Goal: Task Accomplishment & Management: Manage account settings

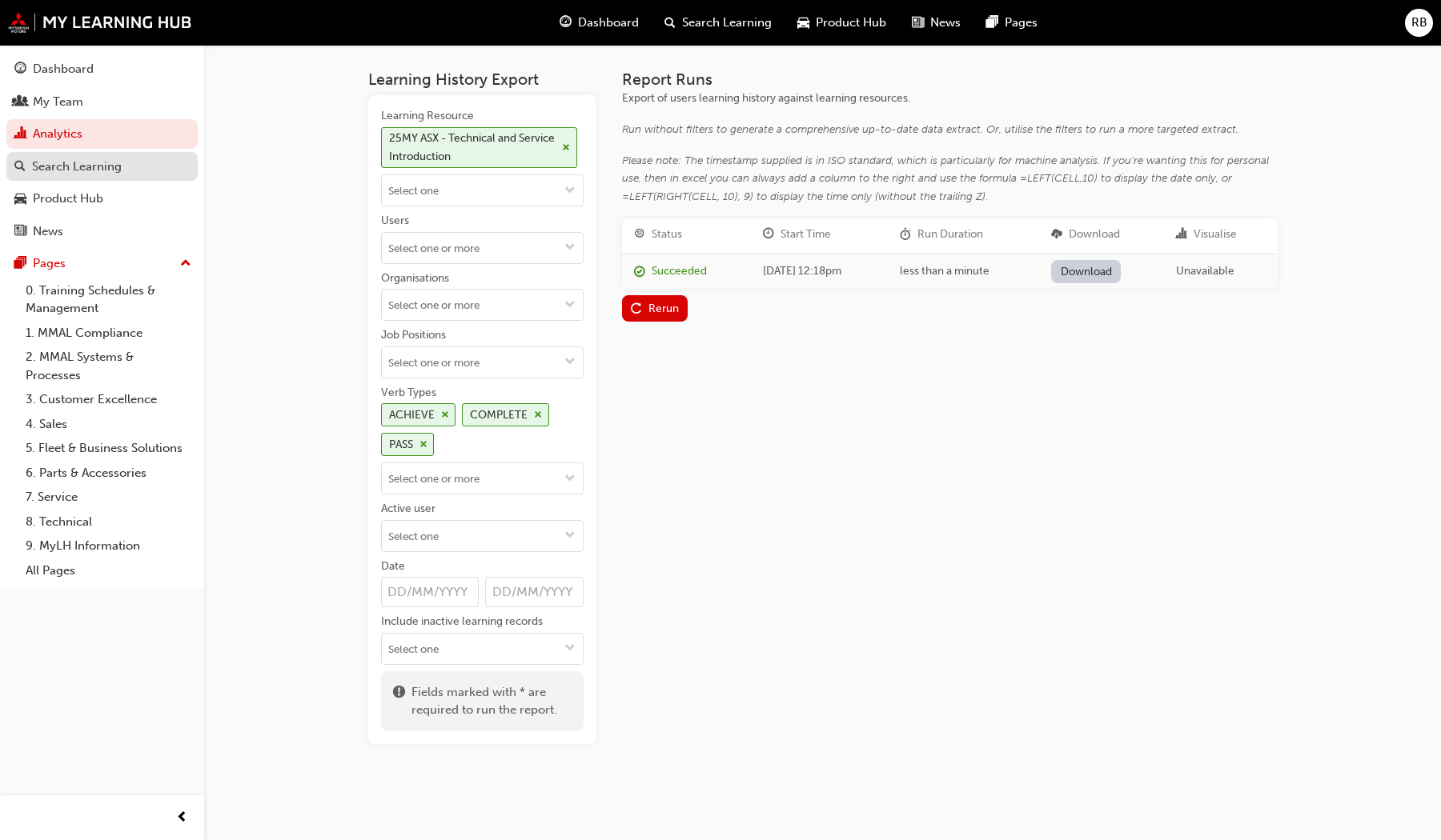
click at [61, 163] on div "Search Learning" at bounding box center [77, 167] width 90 height 19
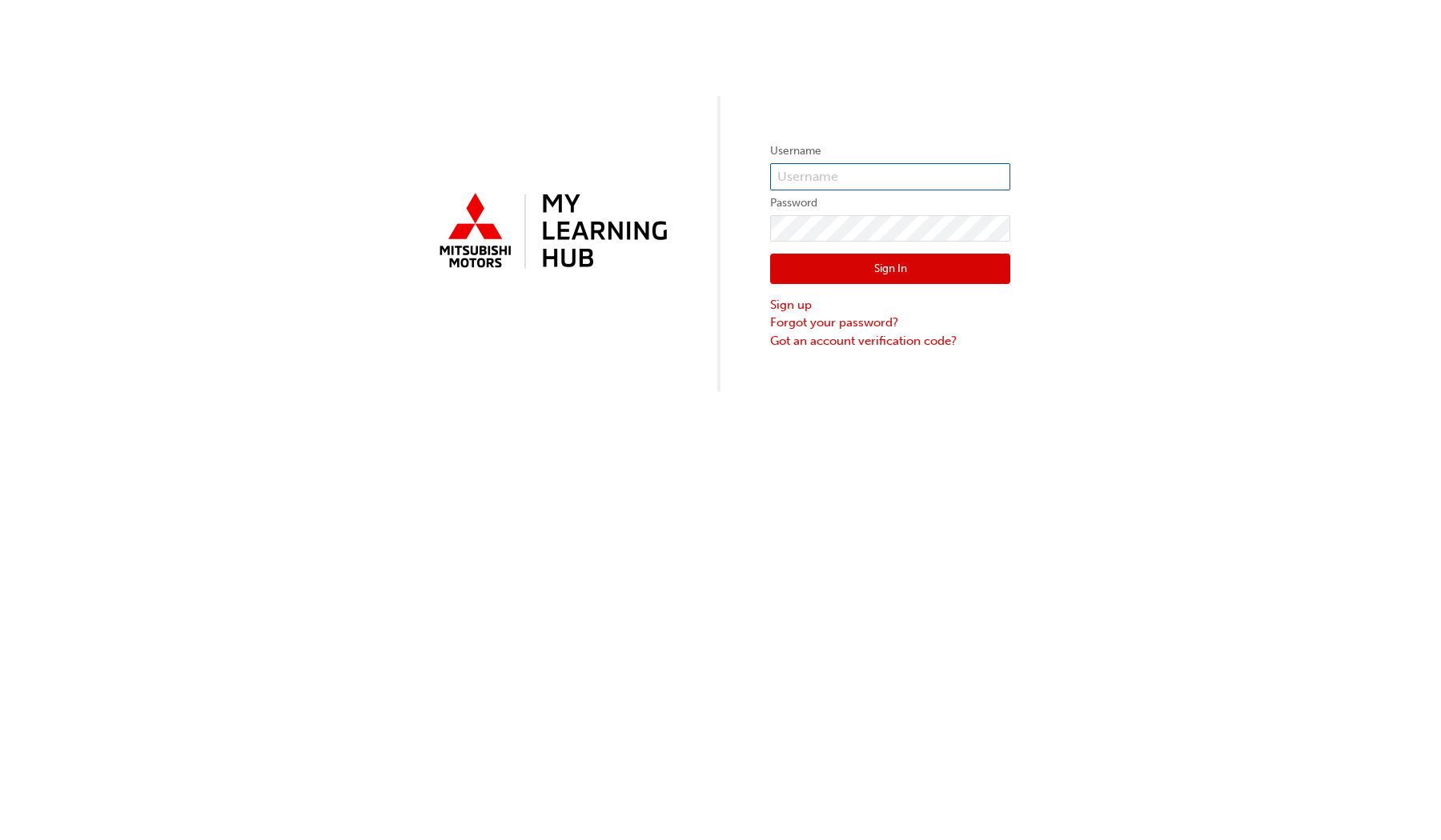
type input "[EMAIL_ADDRESS][DOMAIN_NAME]"
click at [836, 271] on button "Sign In" at bounding box center [890, 269] width 240 height 30
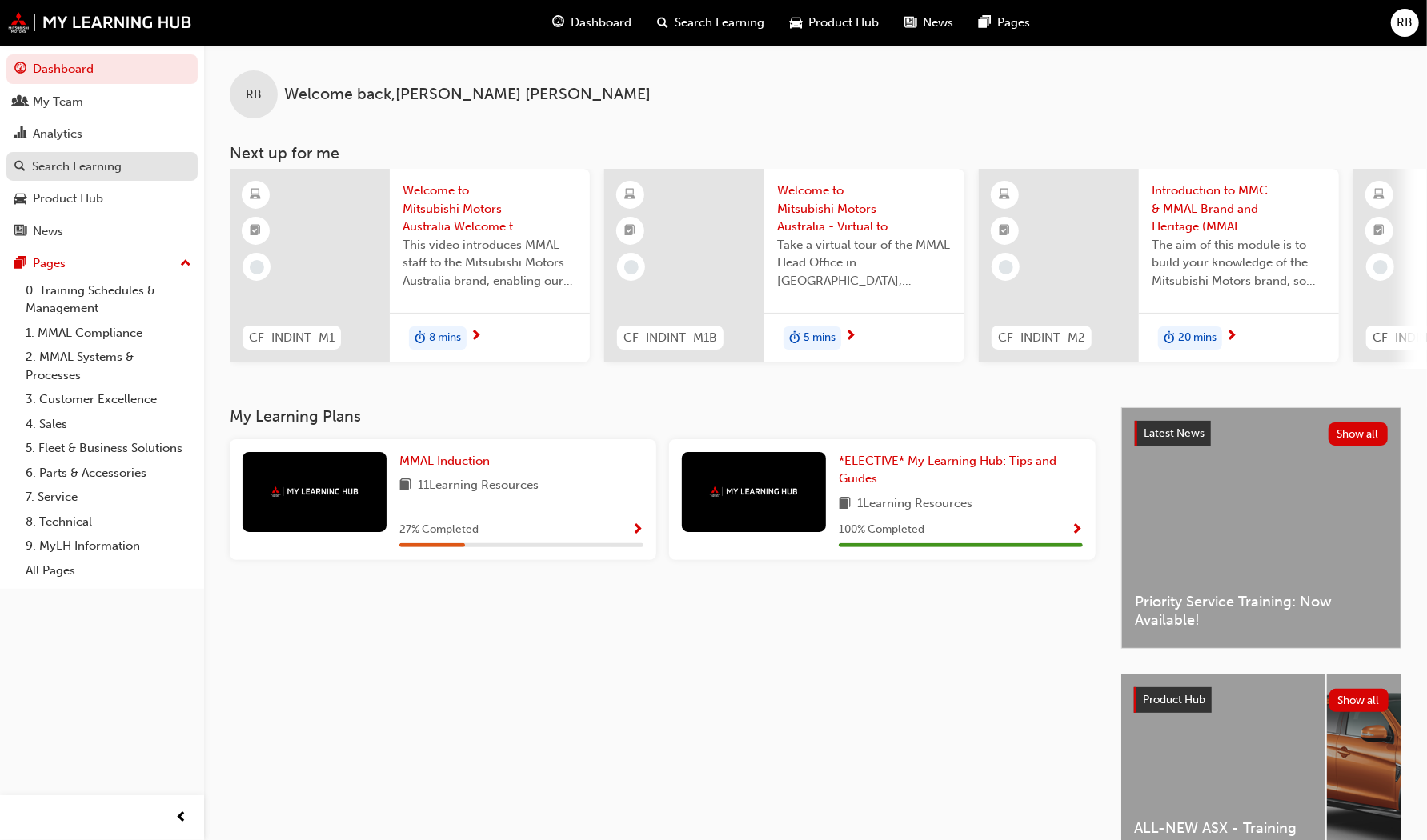
click at [86, 171] on div "Search Learning" at bounding box center [77, 167] width 90 height 19
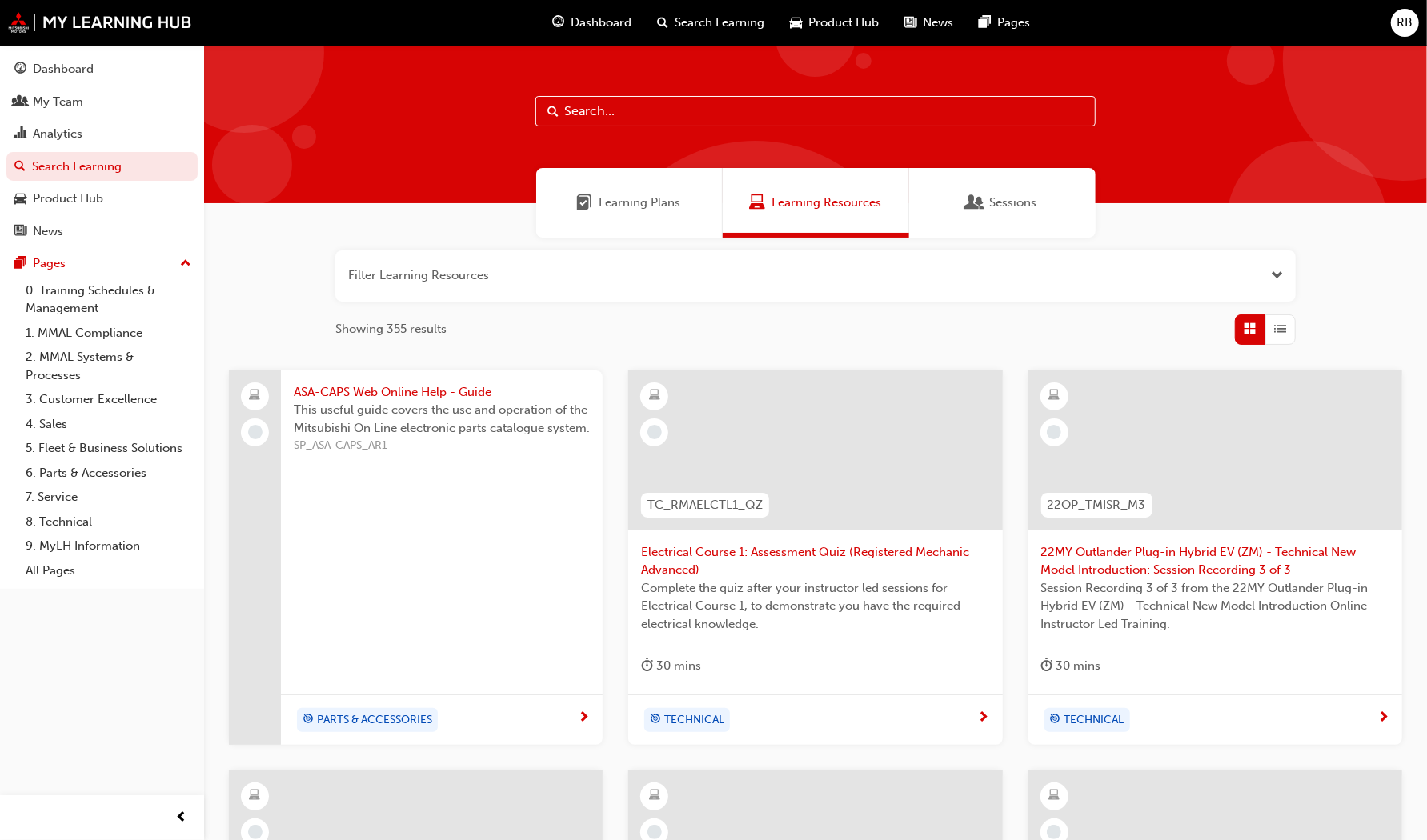
click at [641, 112] on input "text" at bounding box center [816, 111] width 561 height 30
type input "asx"
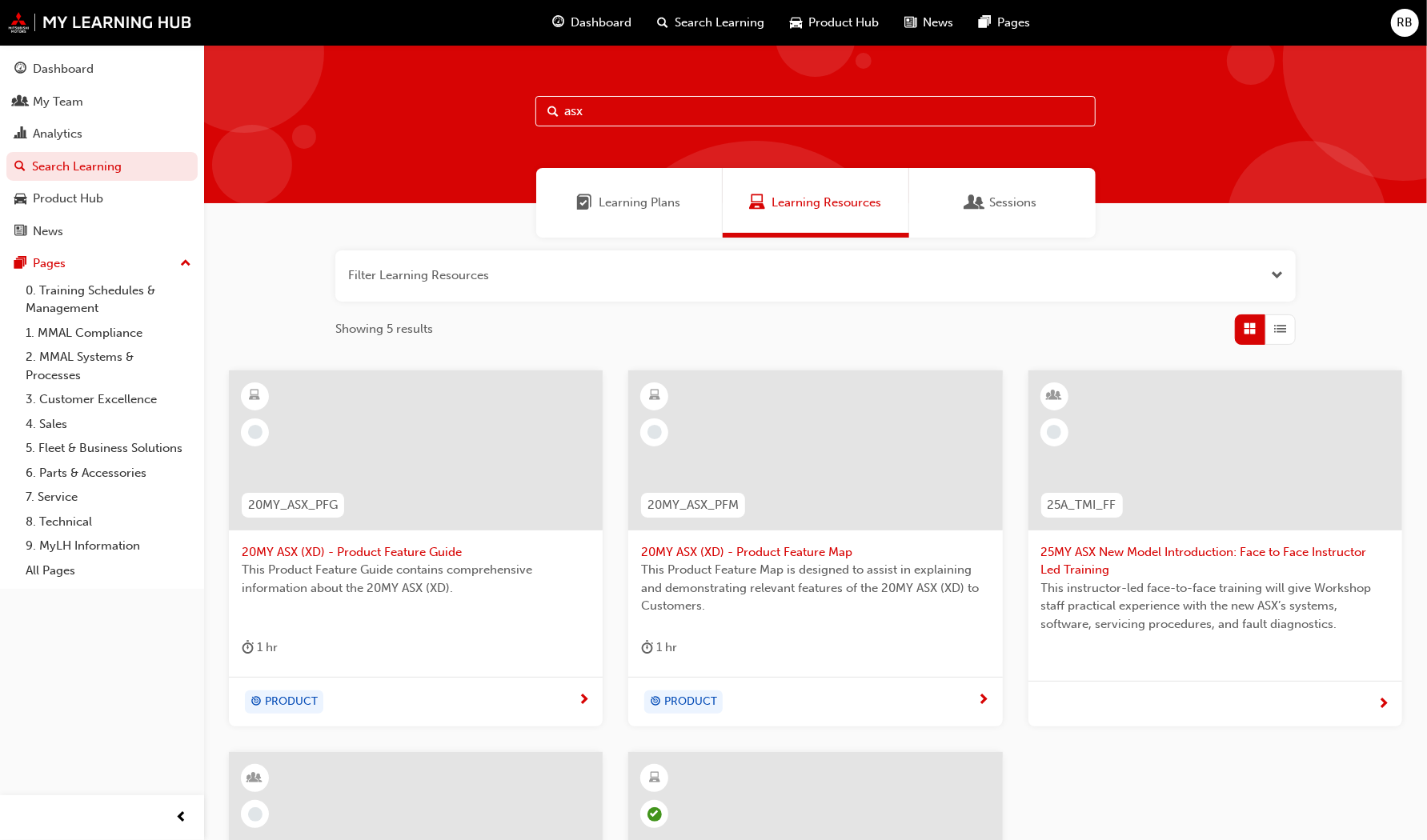
click at [1068, 551] on span "25MY ASX New Model Introduction: Face to Face Instructor Led Training" at bounding box center [1216, 561] width 348 height 36
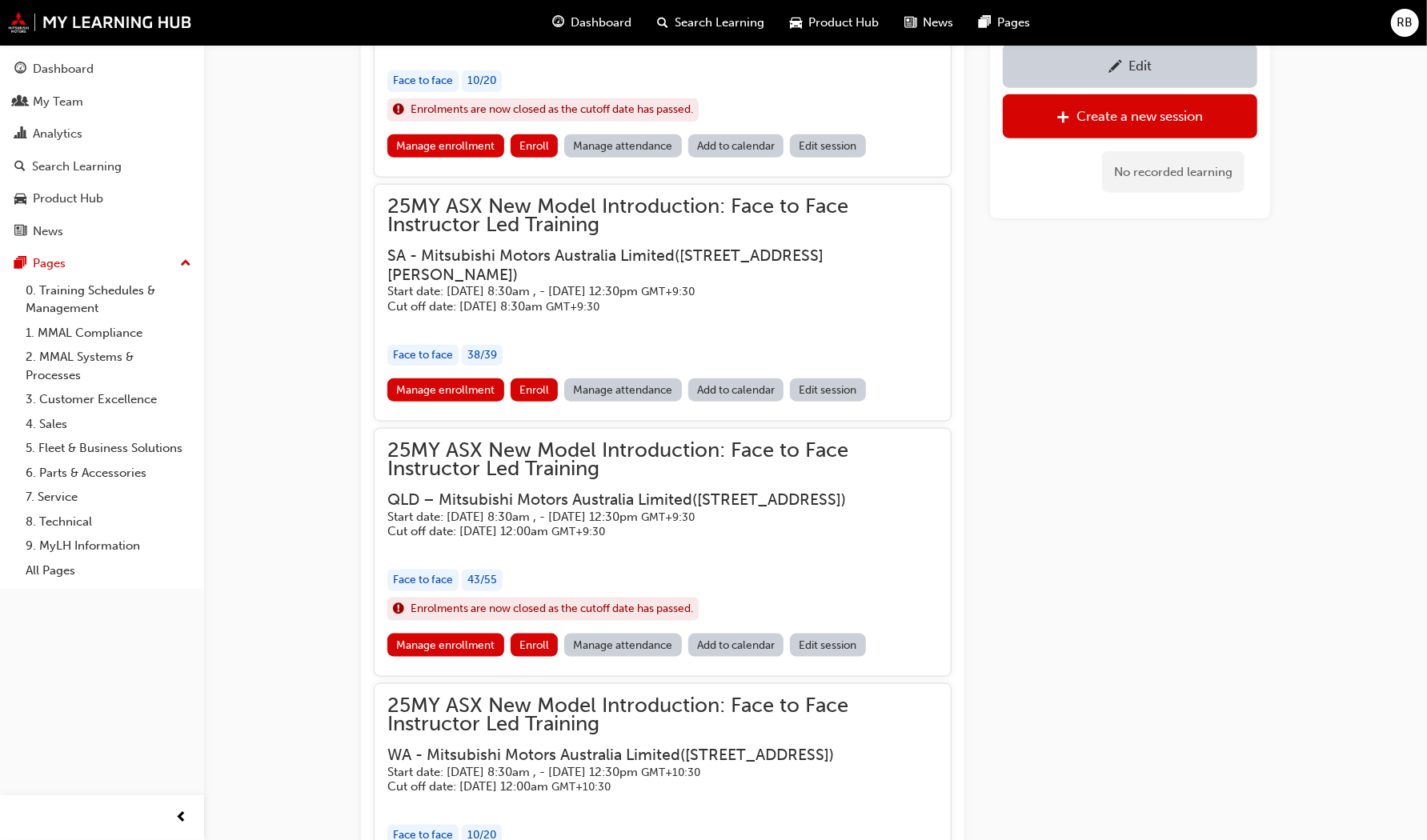
scroll to position [1153, 0]
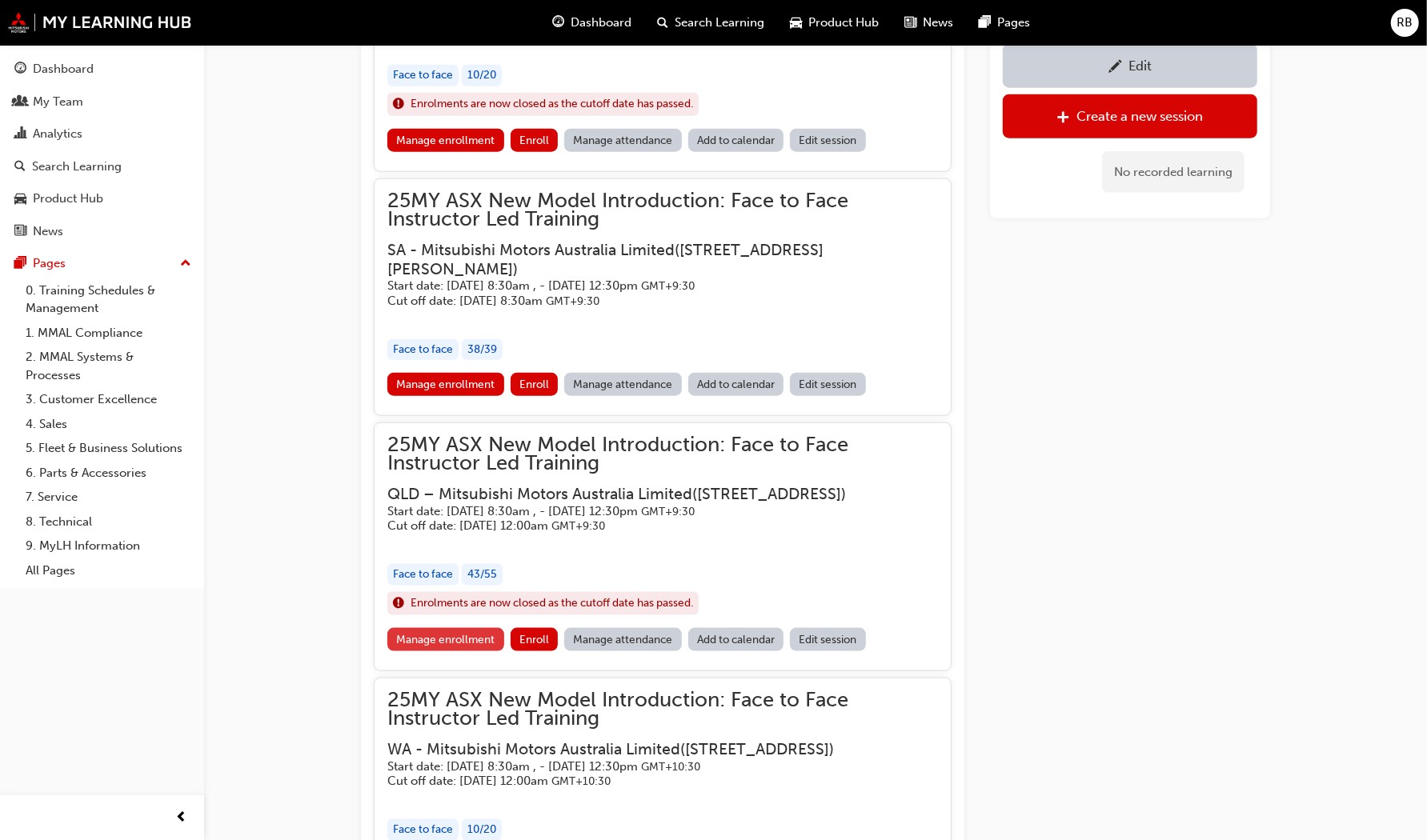
click at [470, 651] on link "Manage enrollment" at bounding box center [446, 640] width 116 height 23
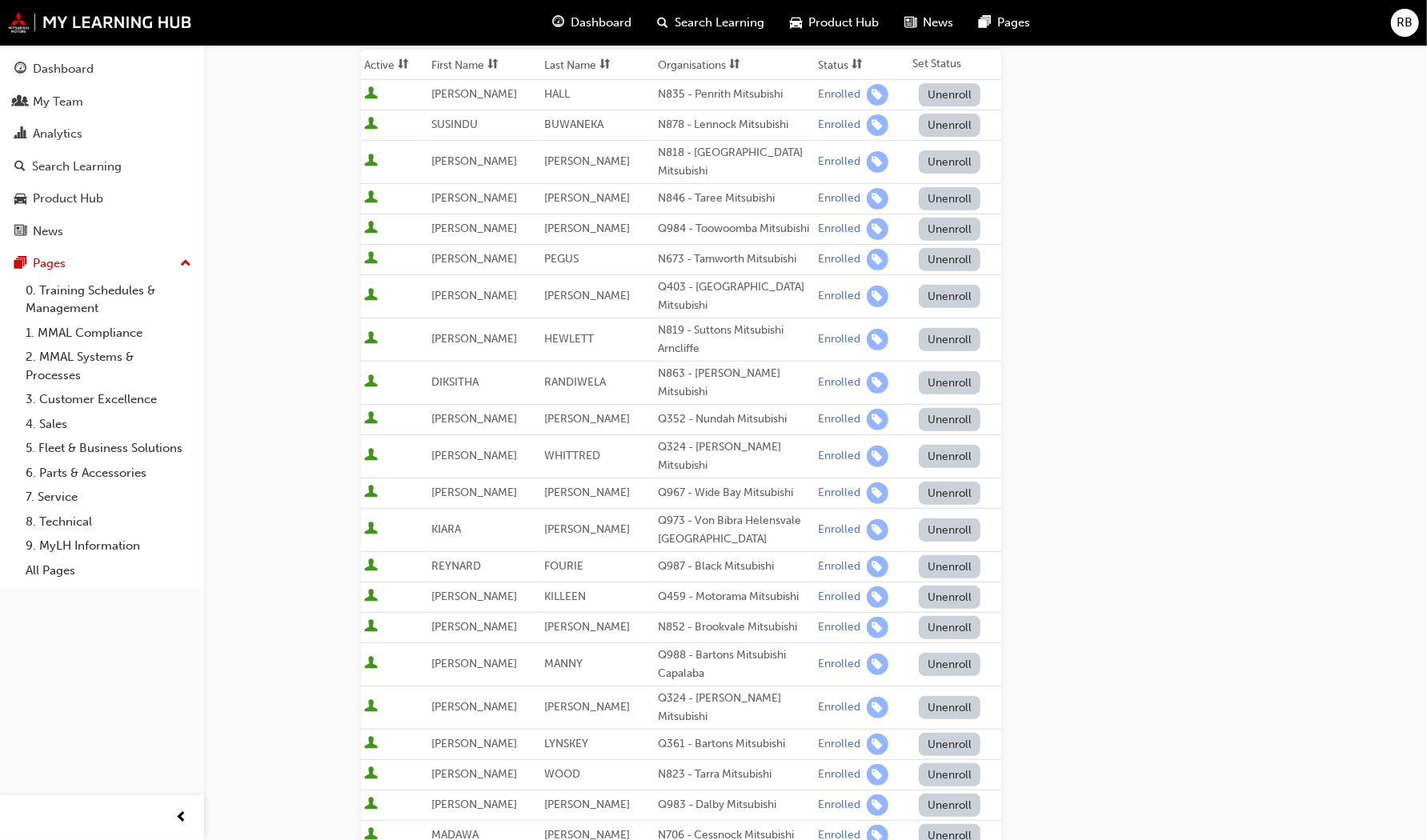
scroll to position [339, 0]
click at [952, 793] on button "Unenroll" at bounding box center [950, 805] width 63 height 23
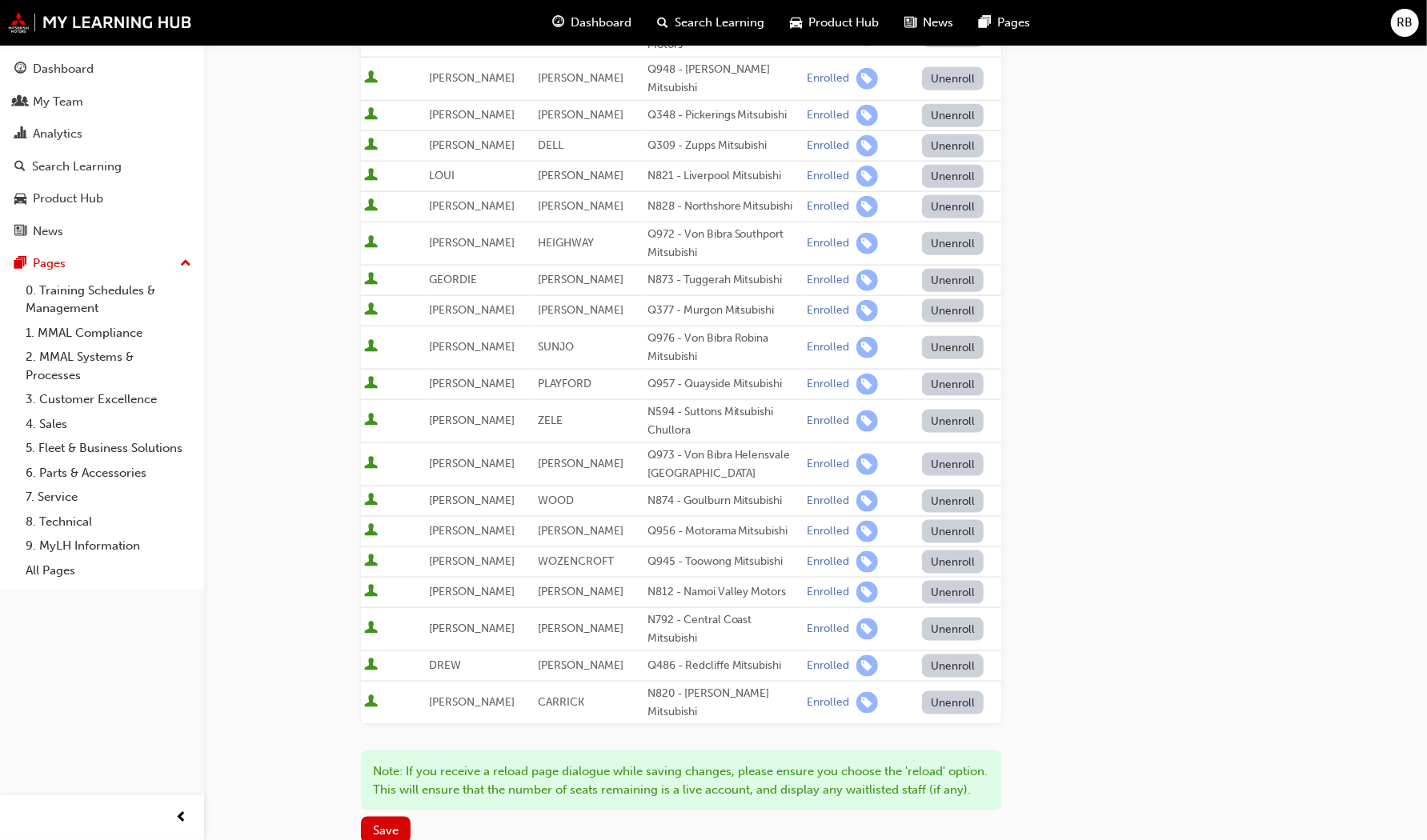
scroll to position [1219, 0]
click at [392, 823] on span "Save" at bounding box center [385, 830] width 26 height 14
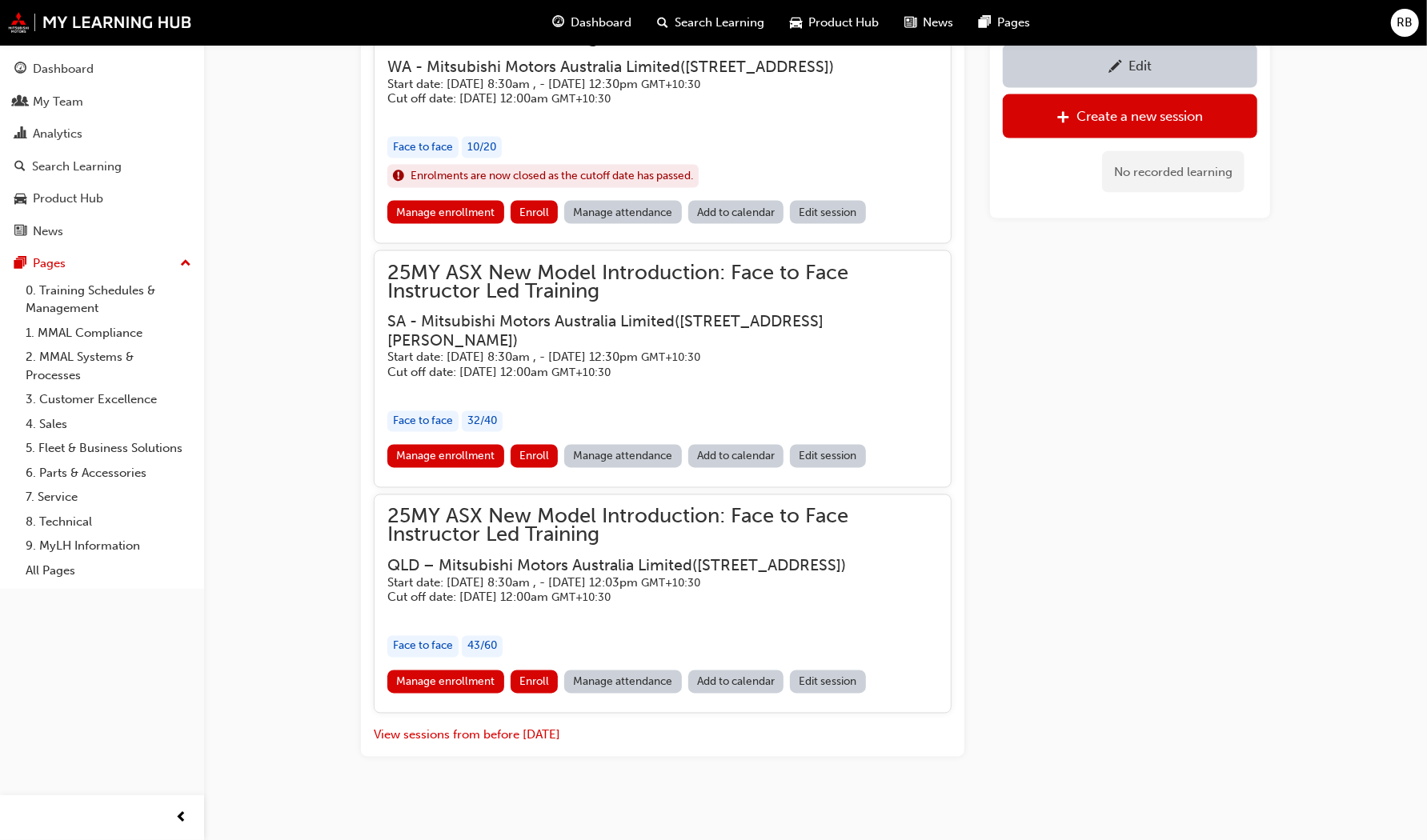
scroll to position [1840, 0]
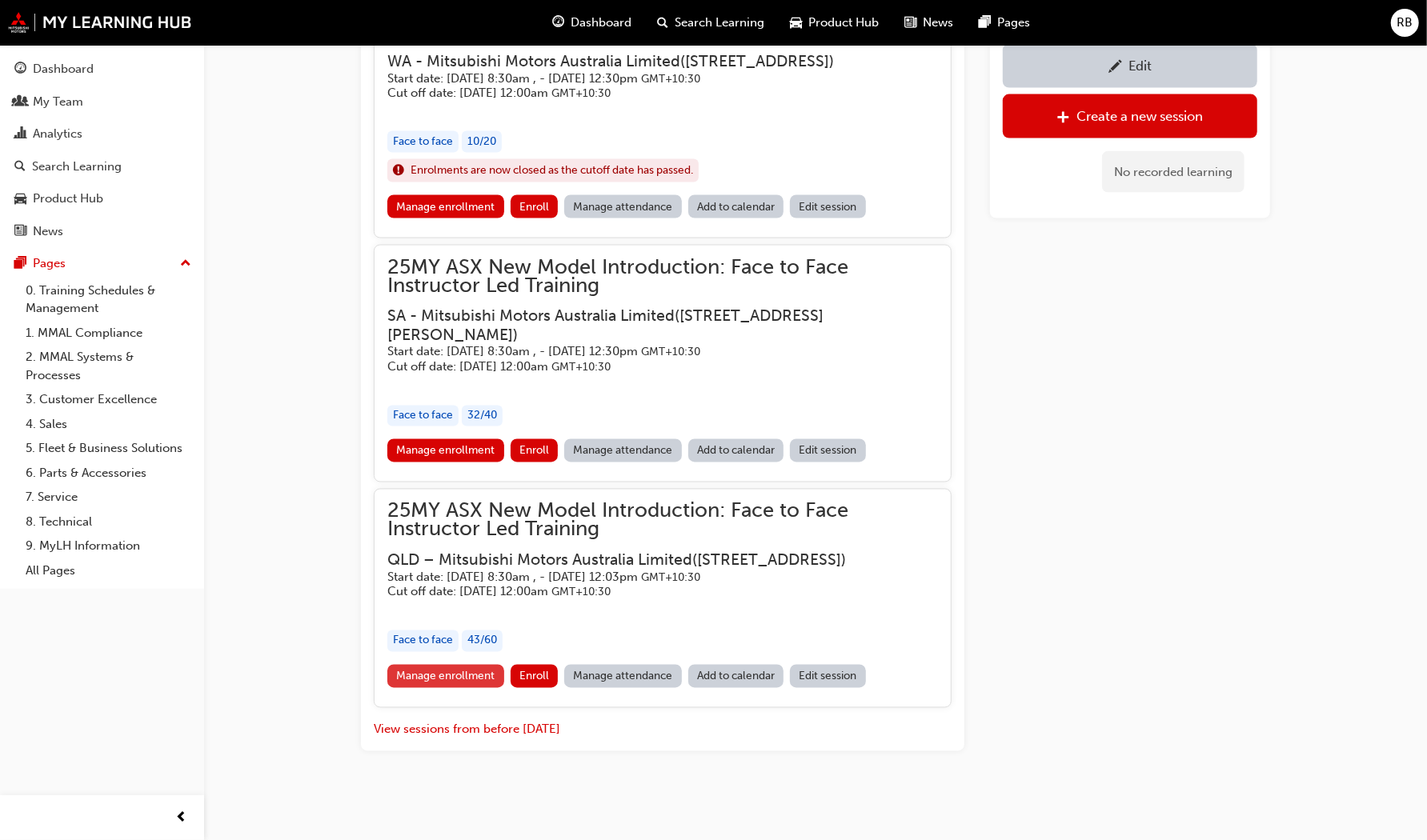
click at [475, 689] on link "Manage enrollment" at bounding box center [446, 677] width 116 height 23
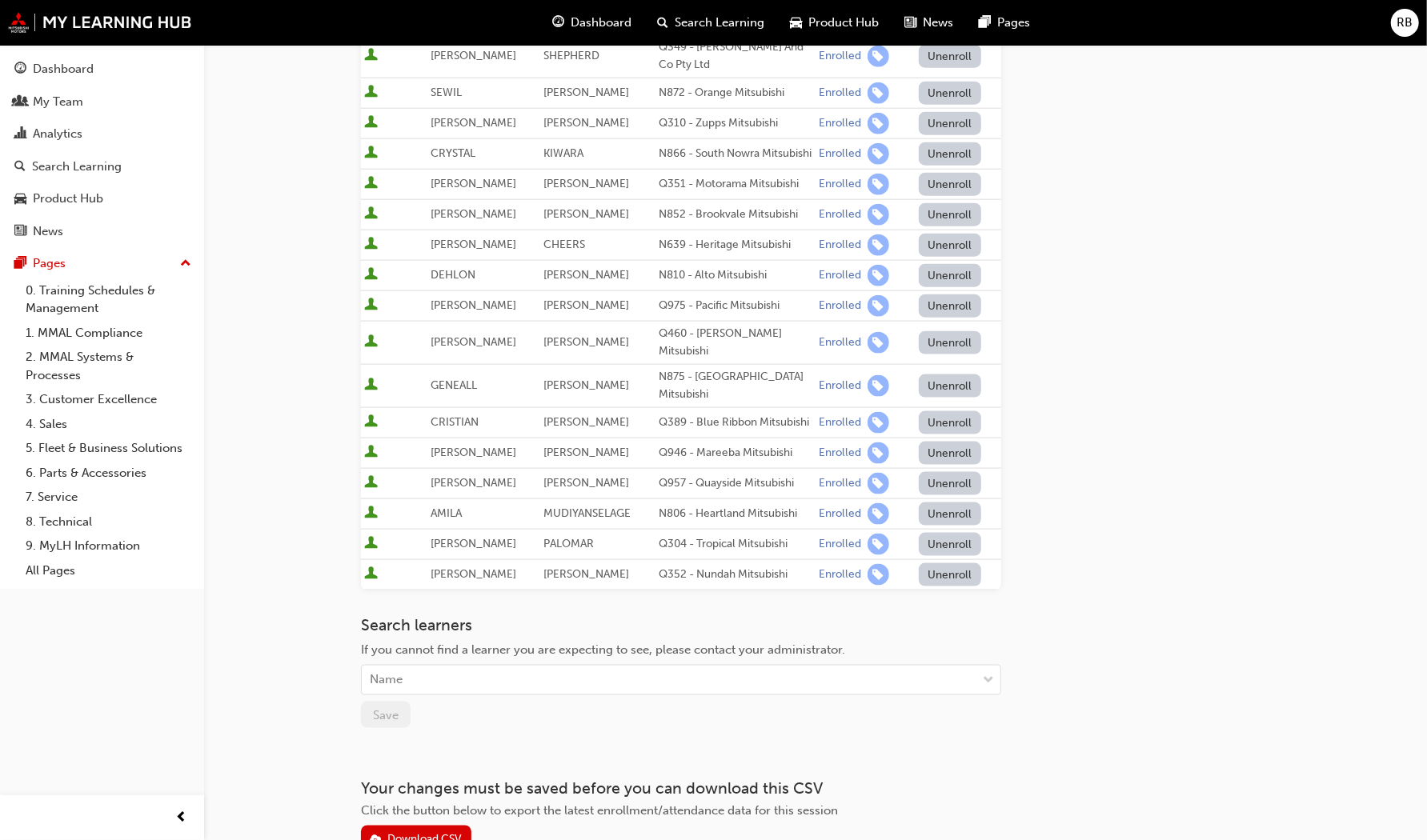
scroll to position [1274, 0]
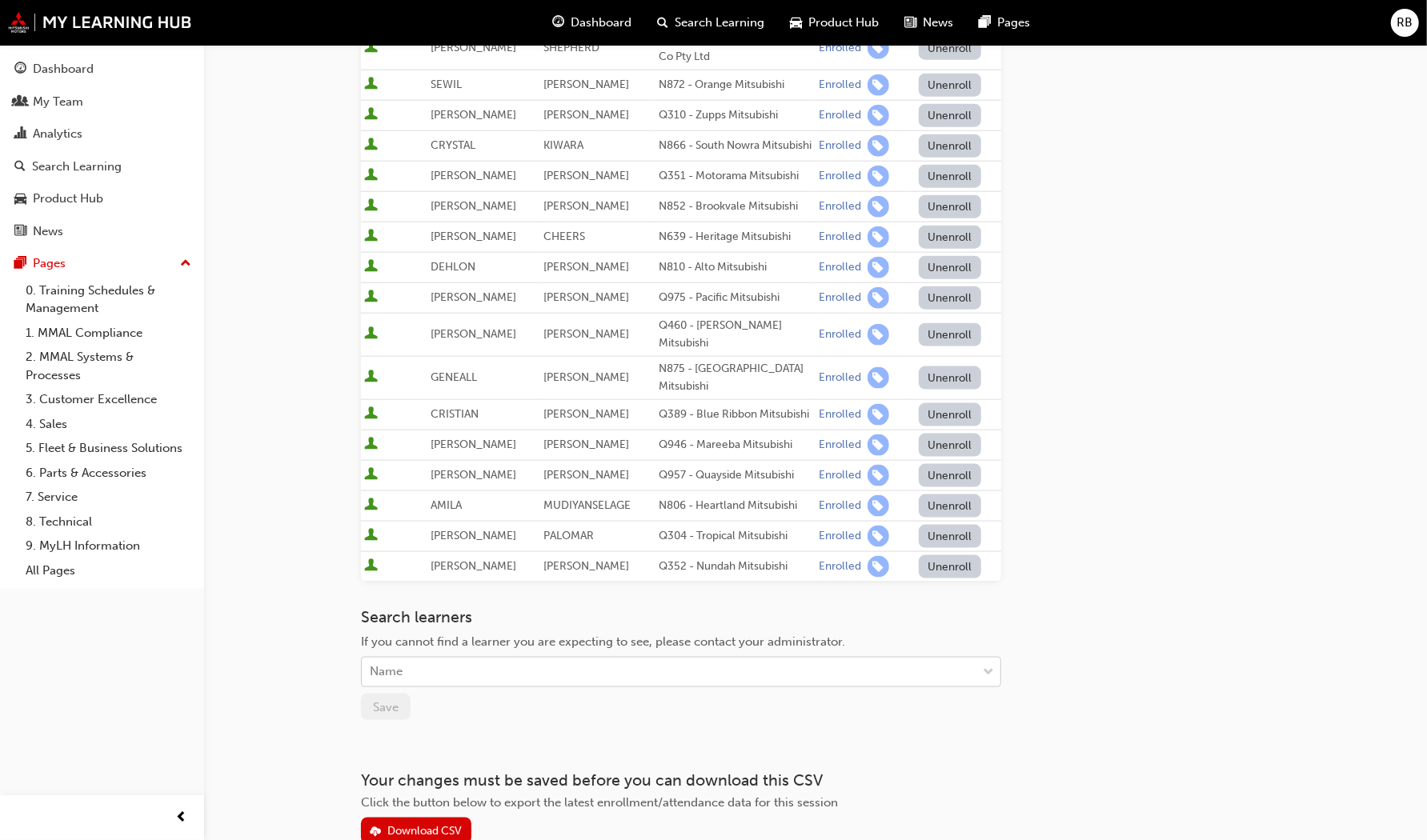
click at [605, 658] on div "Name" at bounding box center [669, 672] width 615 height 28
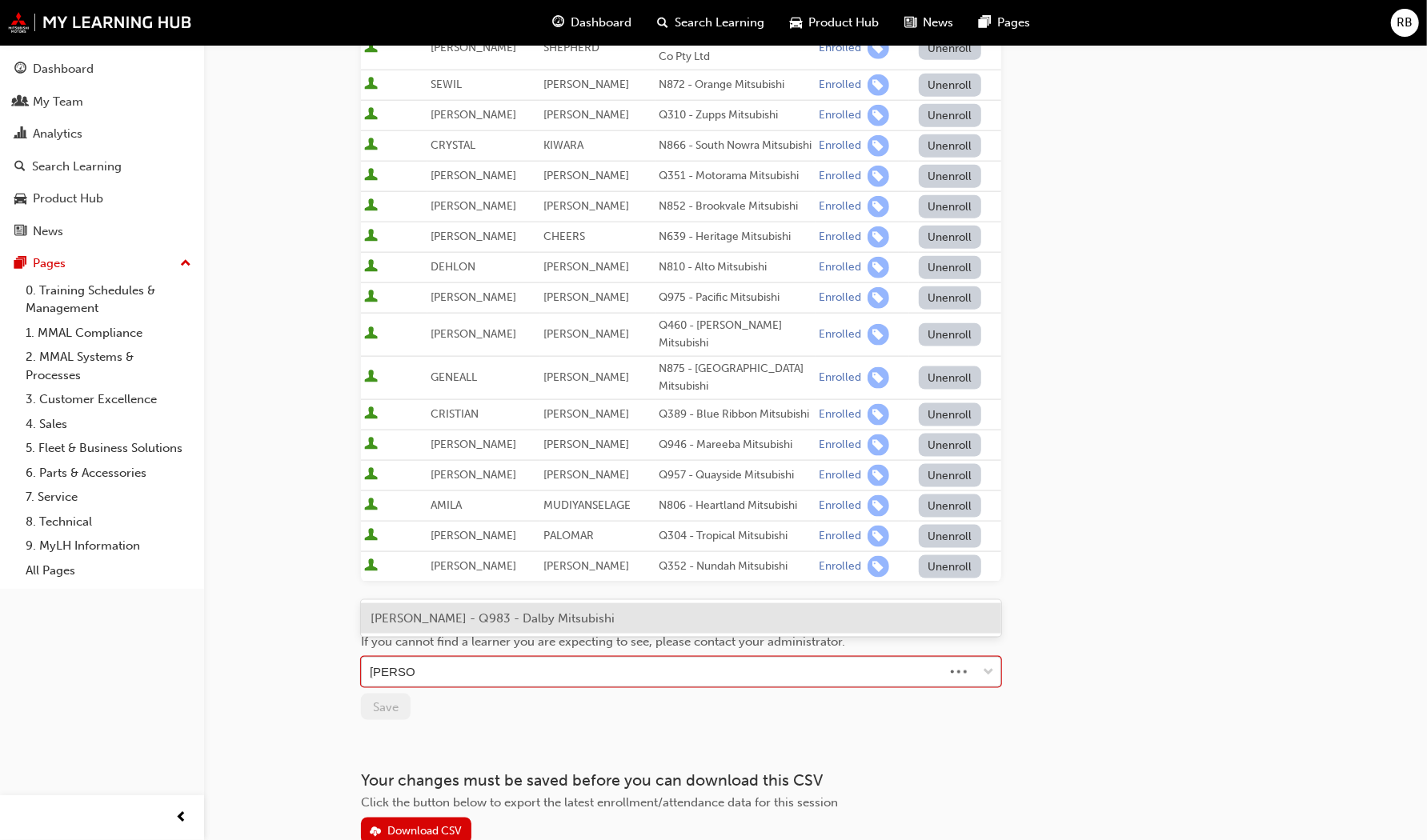
type input "[PERSON_NAME]"
click at [546, 613] on span "[PERSON_NAME] - Q983 - Dalby Mitsubishi" at bounding box center [493, 619] width 245 height 14
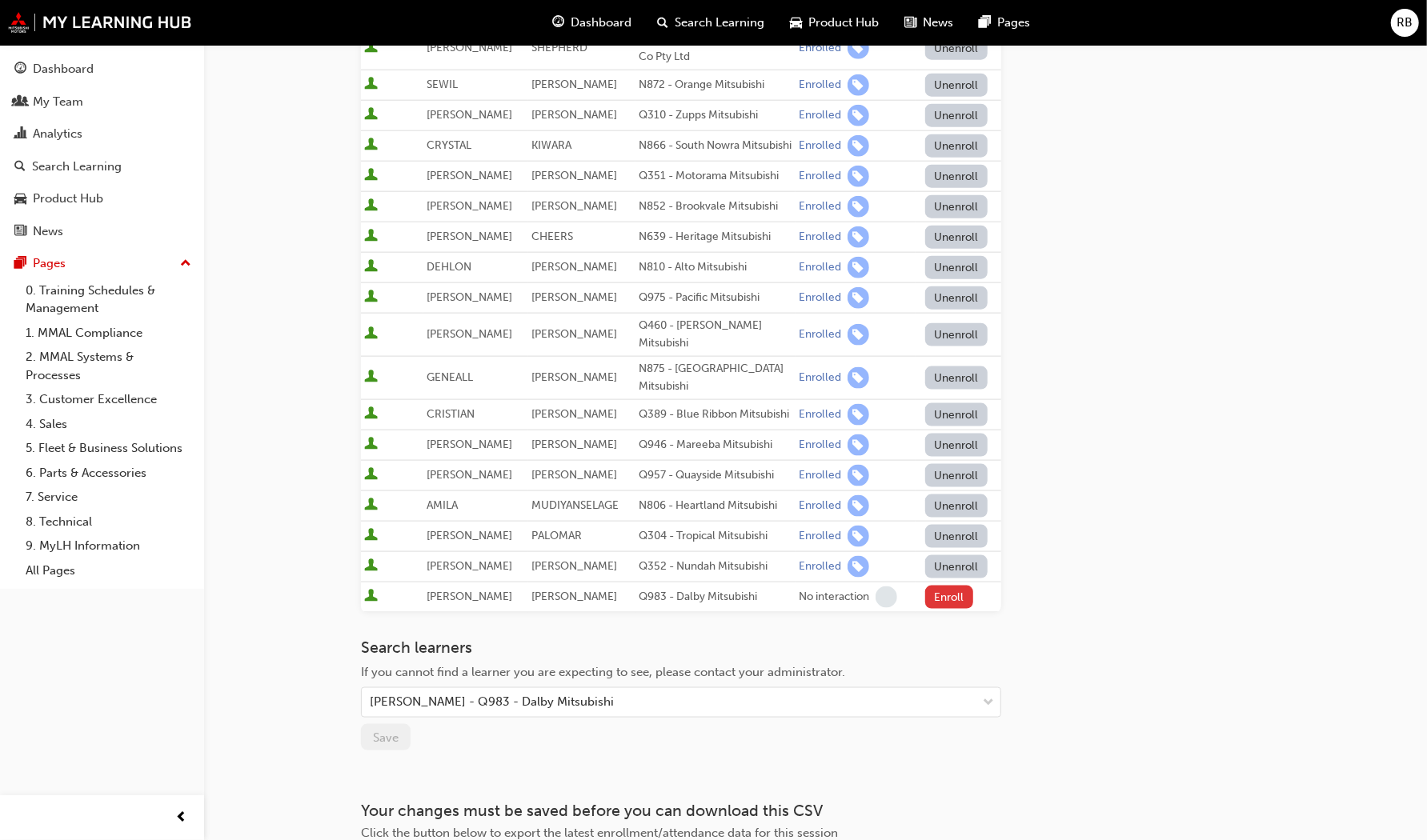
click at [950, 586] on button "Enroll" at bounding box center [950, 597] width 48 height 23
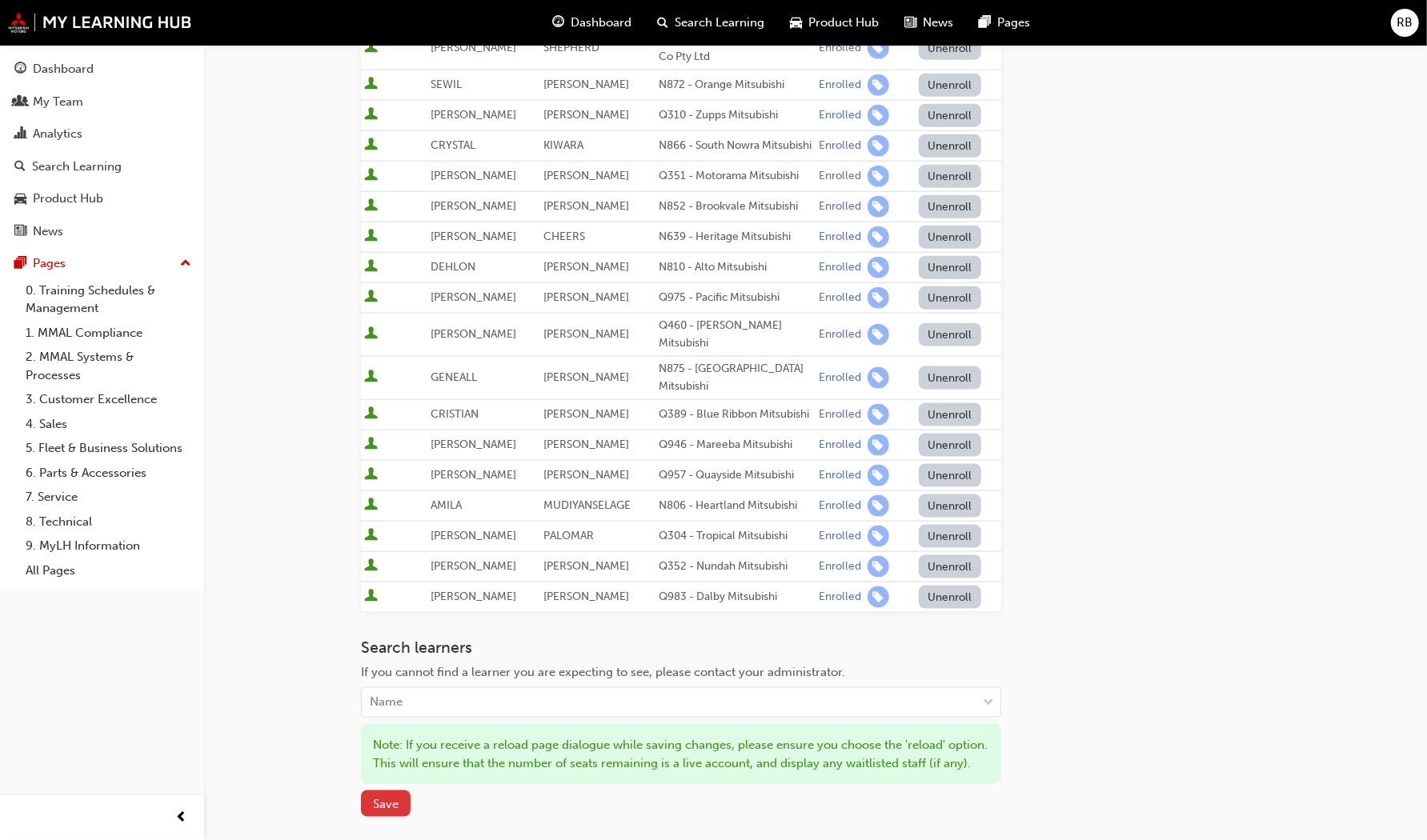
click at [382, 797] on span "Save" at bounding box center [385, 804] width 26 height 14
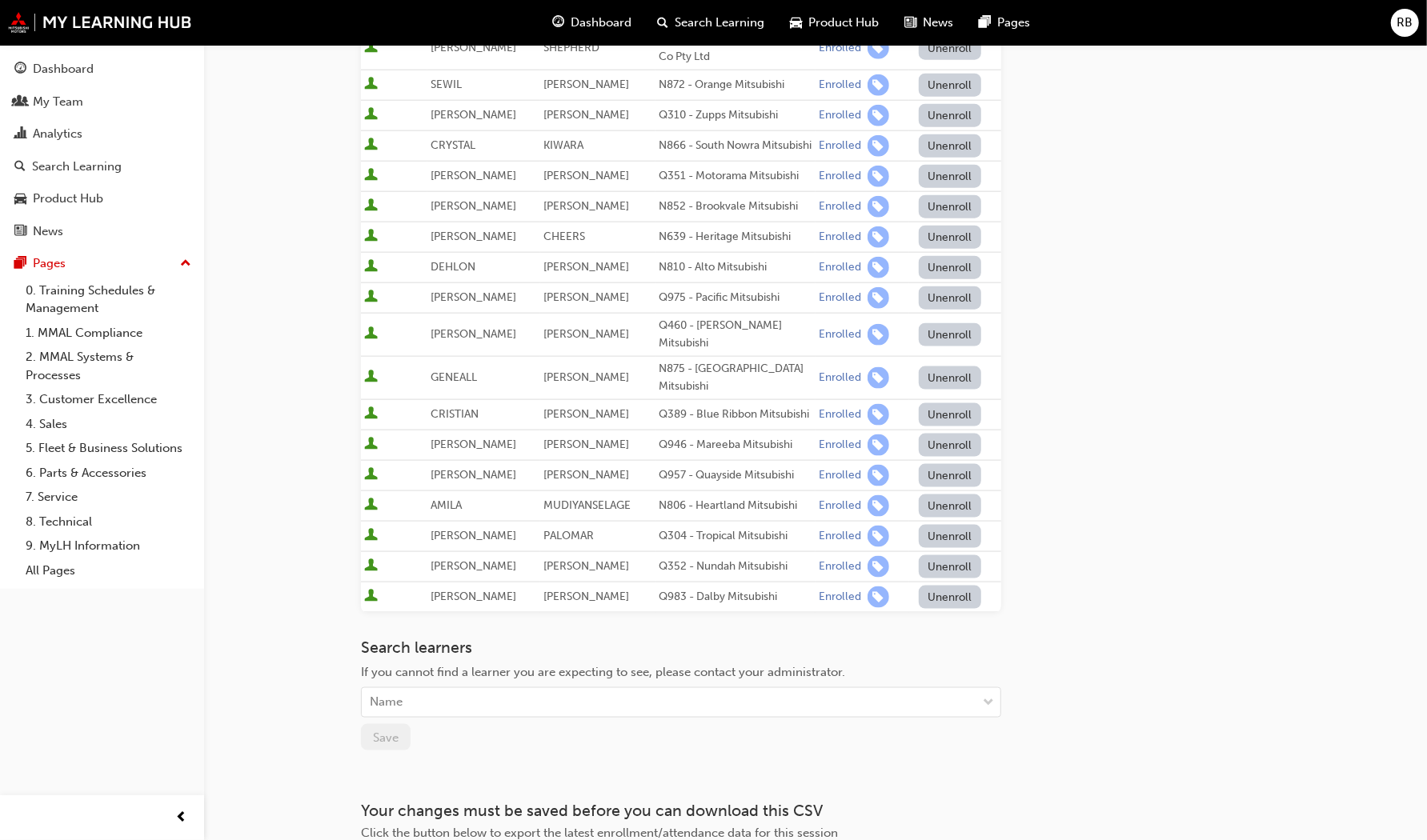
scroll to position [1305, 0]
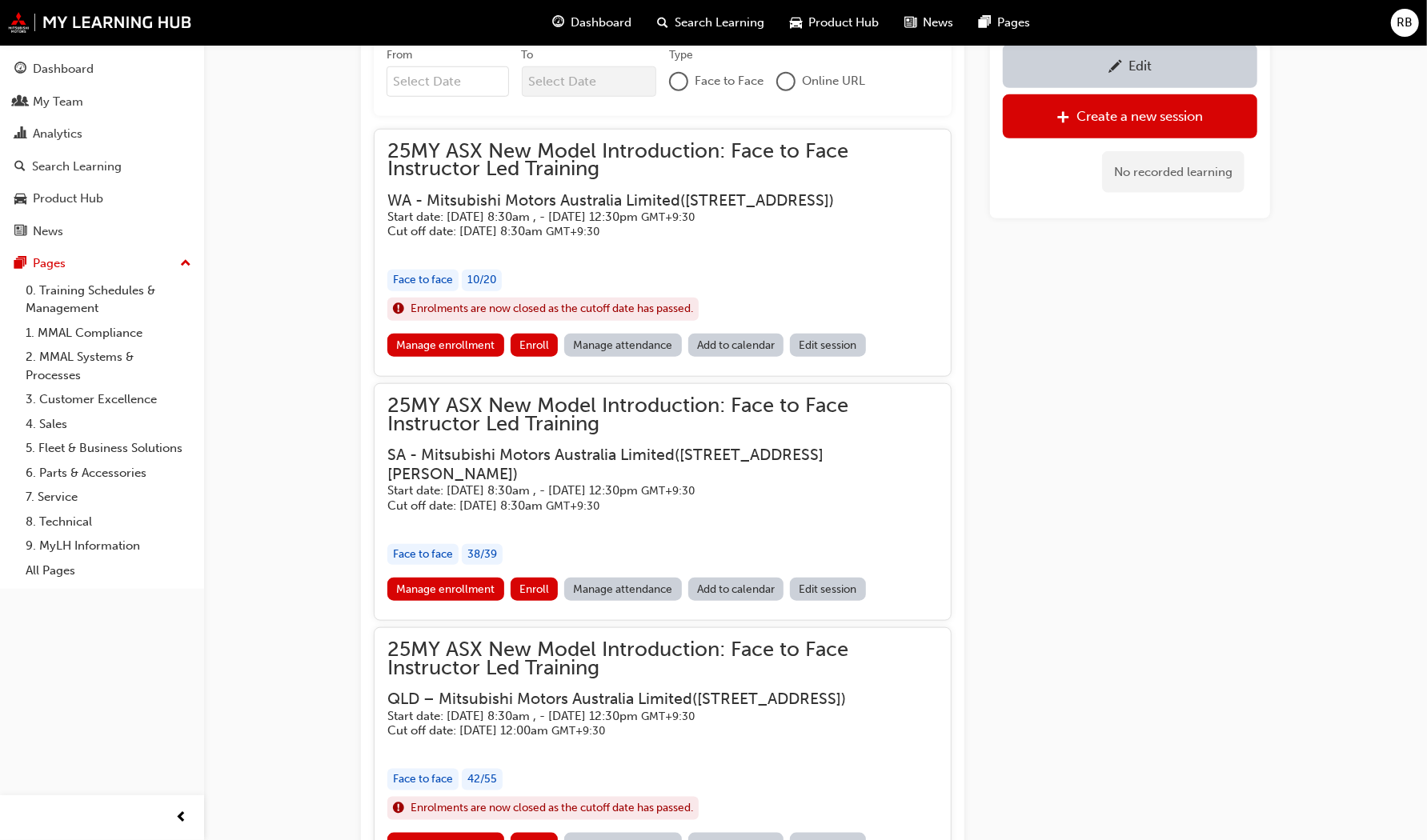
scroll to position [961, 0]
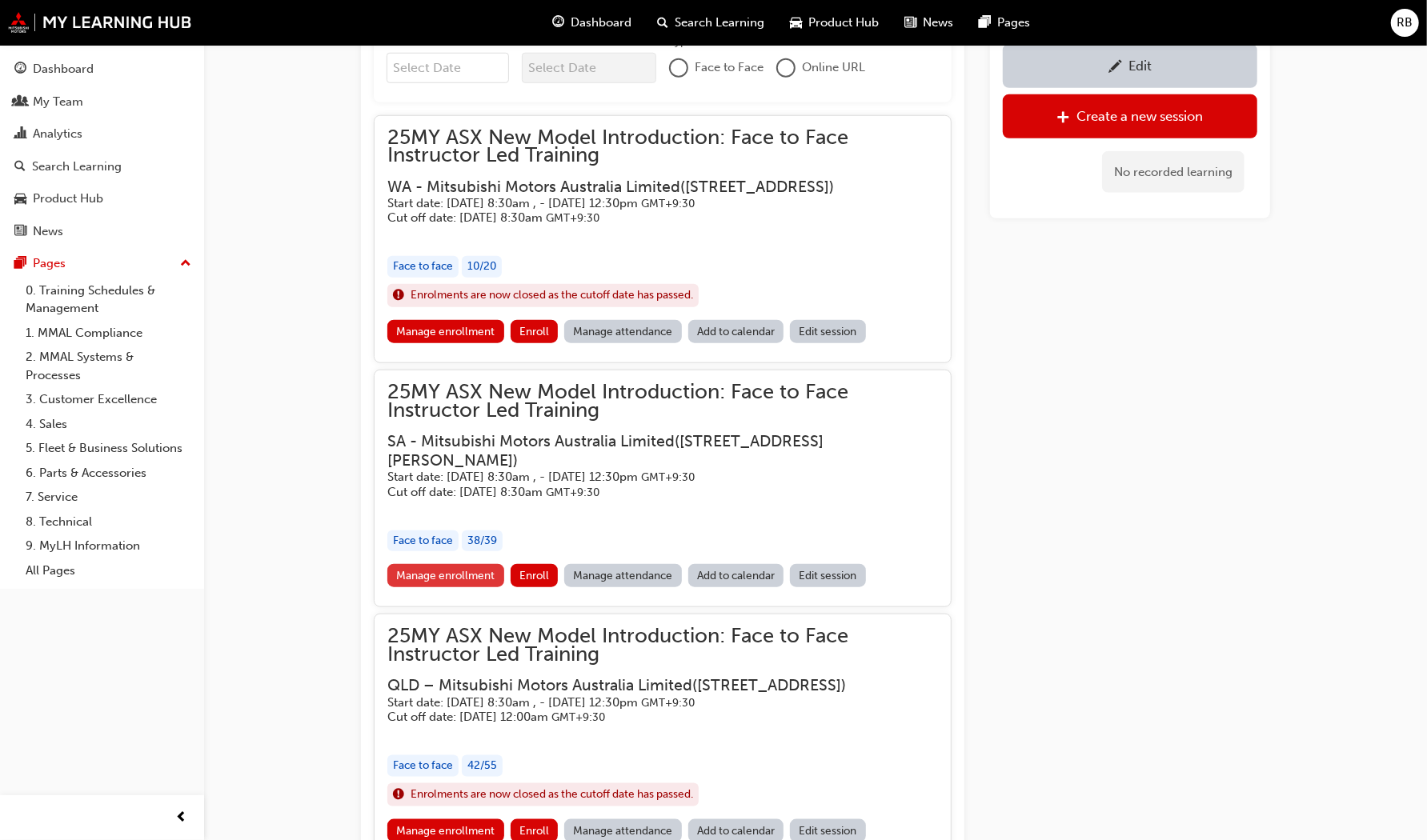
click at [452, 587] on link "Manage enrollment" at bounding box center [446, 576] width 116 height 23
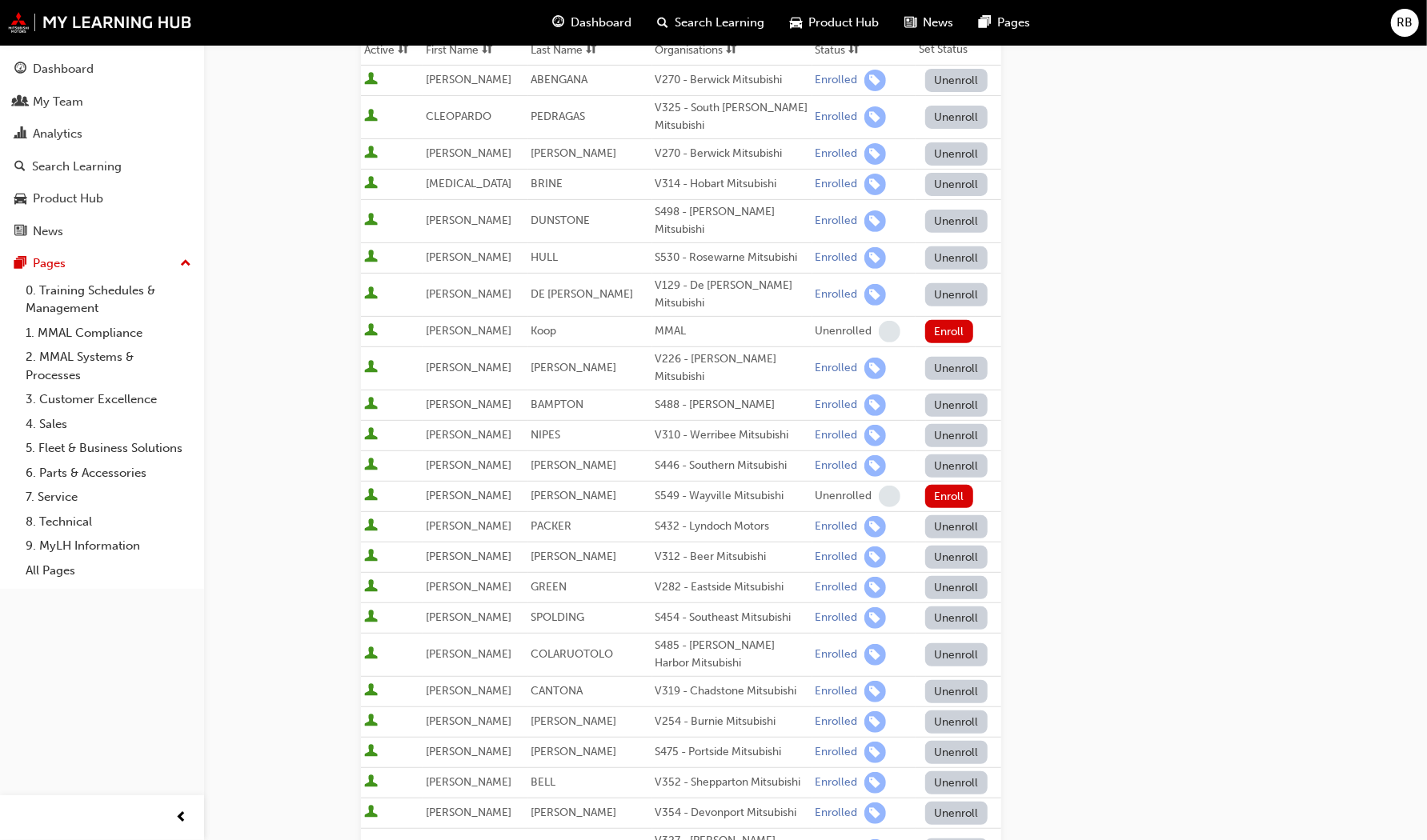
scroll to position [304, 0]
click at [946, 741] on button "Unenroll" at bounding box center [957, 752] width 63 height 23
click at [957, 484] on button "Enroll" at bounding box center [950, 496] width 48 height 23
click at [942, 484] on button "Unenroll" at bounding box center [957, 496] width 63 height 23
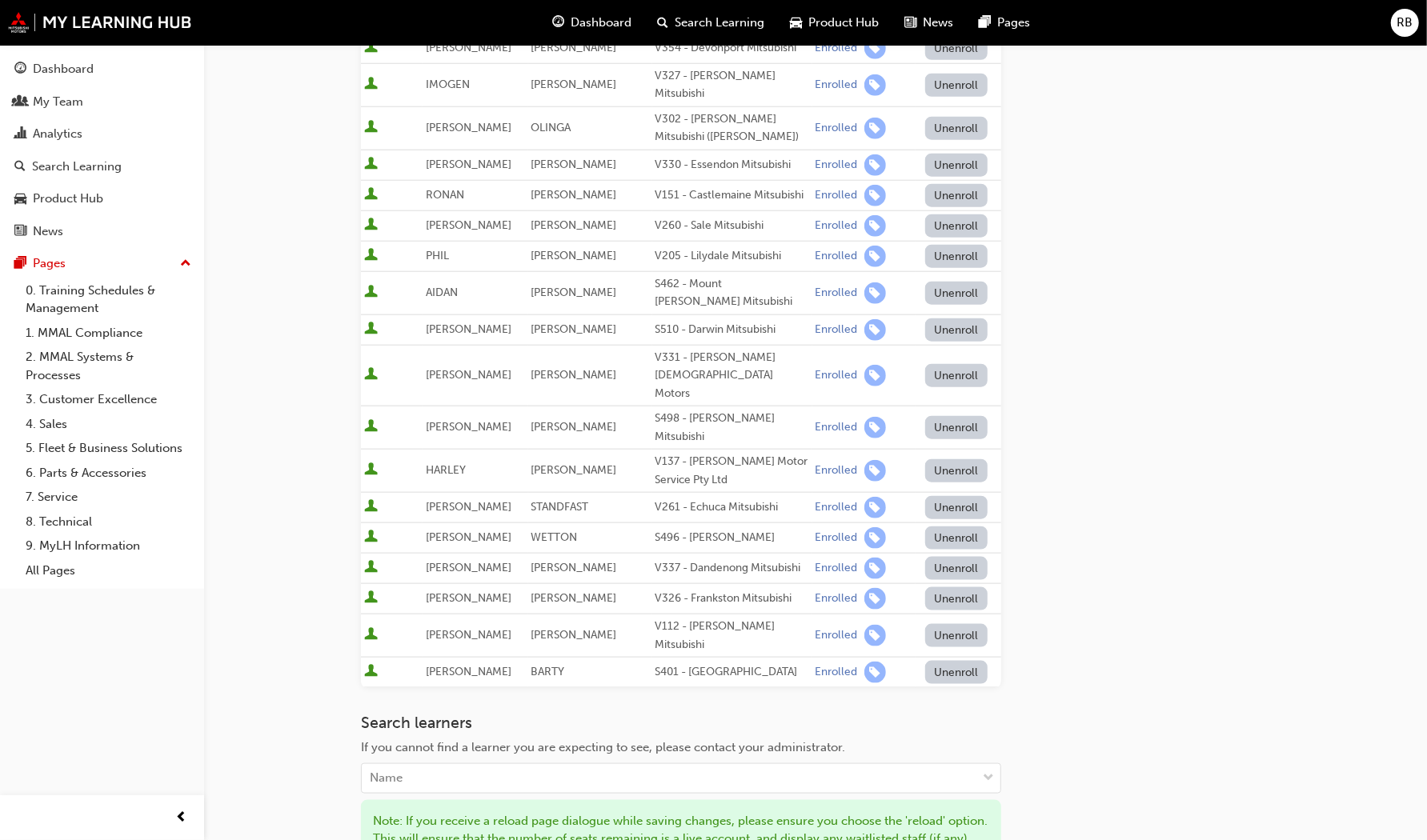
scroll to position [1110, 0]
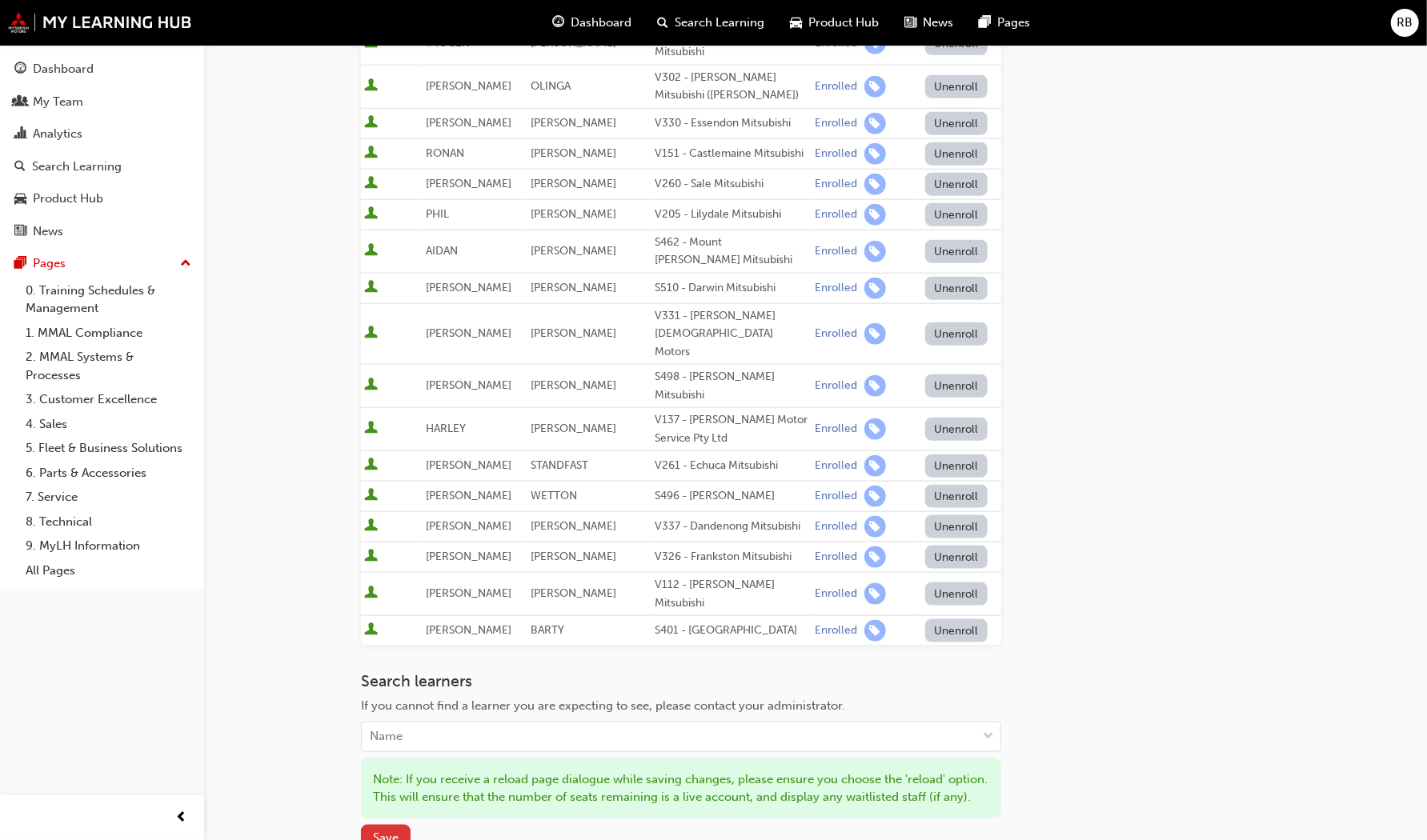
click at [382, 831] on span "Save" at bounding box center [385, 838] width 26 height 14
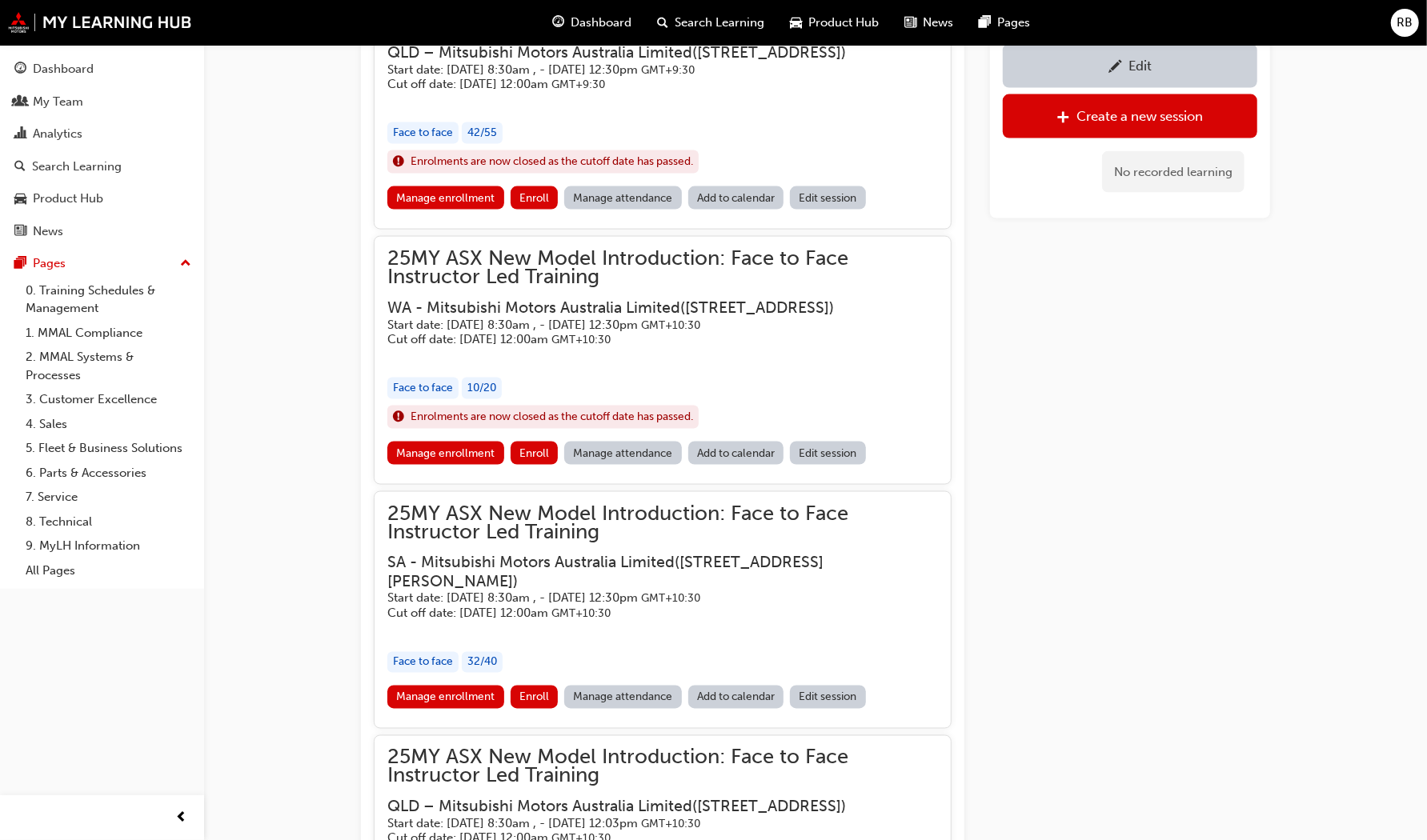
scroll to position [1595, 0]
click at [445, 708] on link "Manage enrollment" at bounding box center [446, 697] width 116 height 23
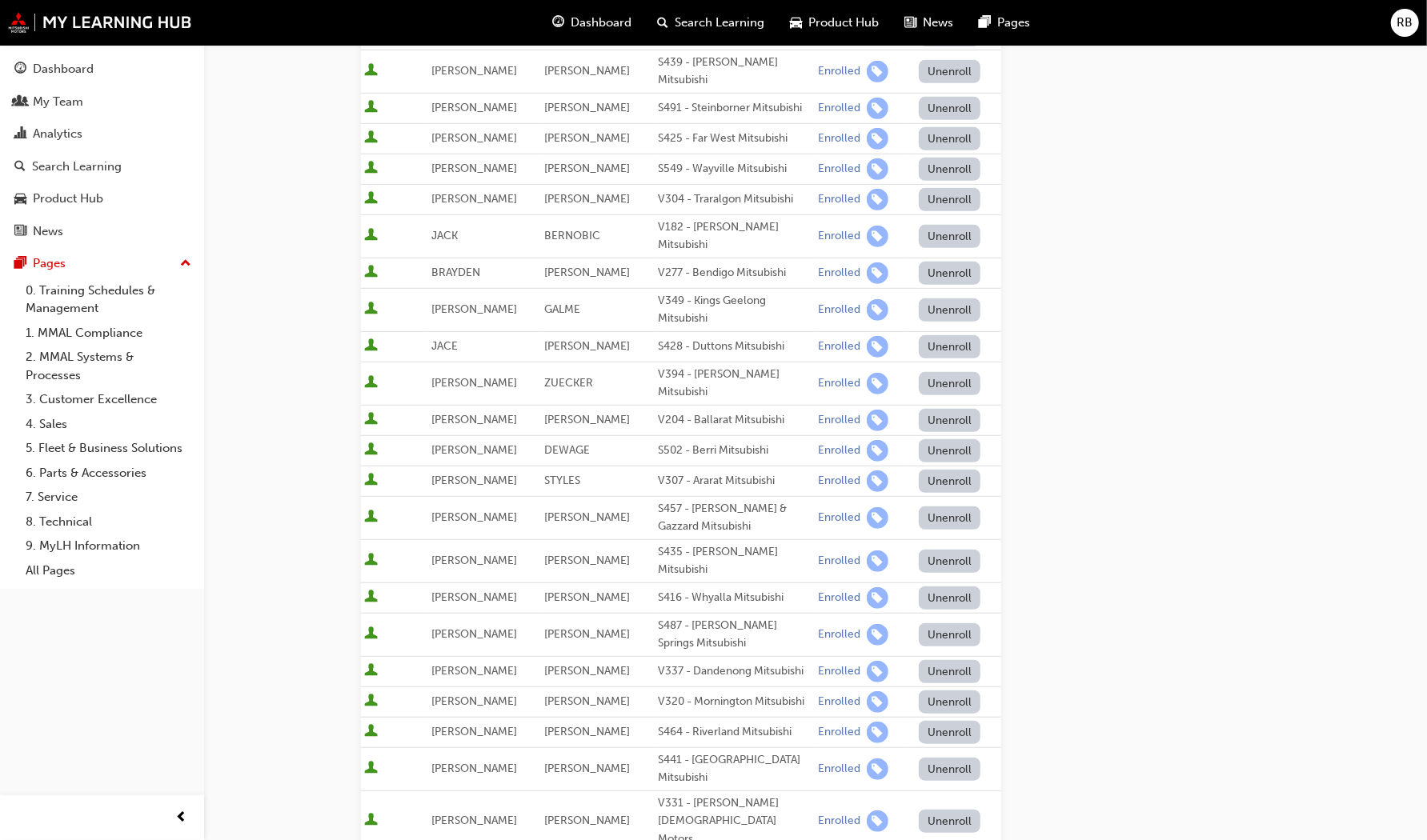
scroll to position [880, 0]
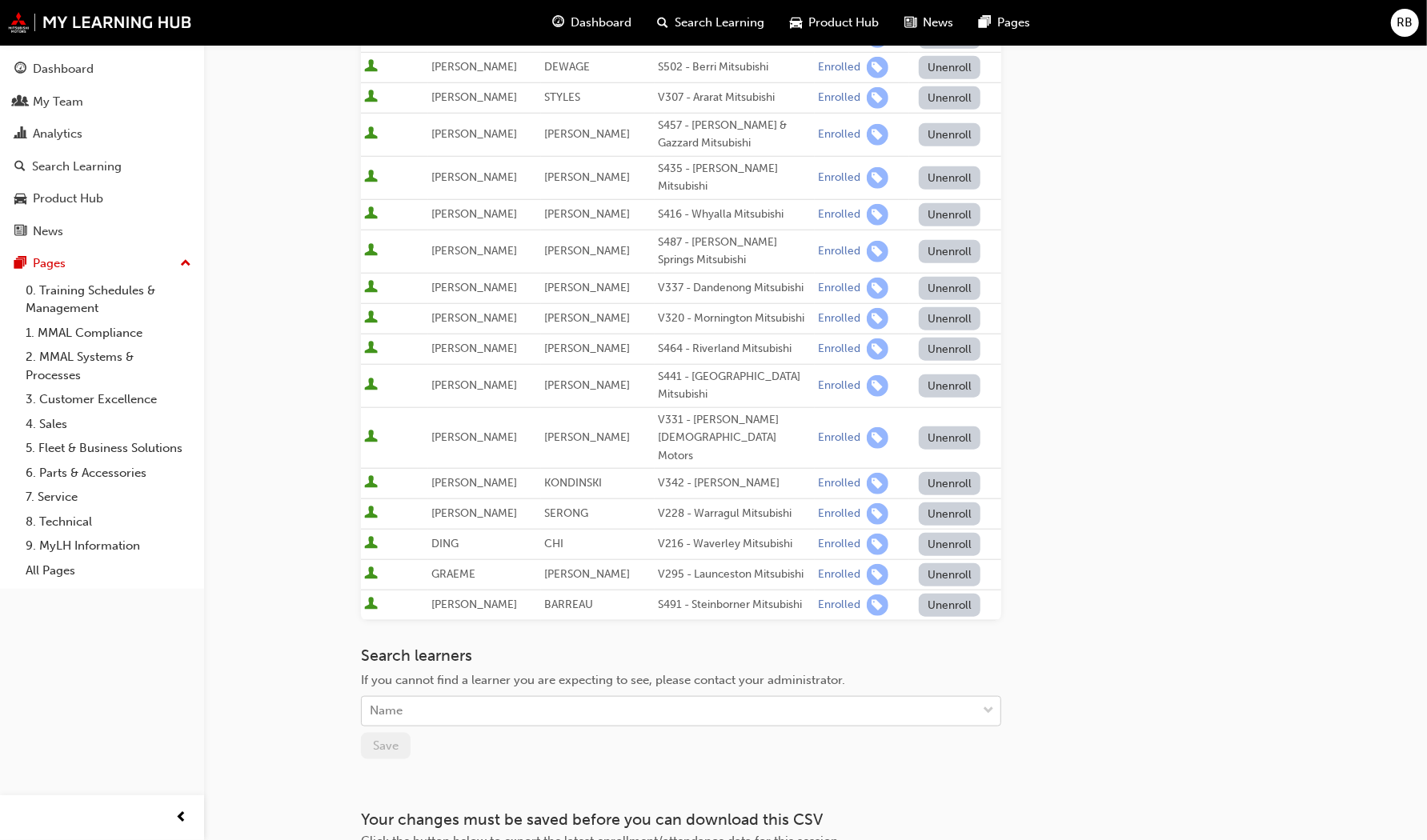
click at [453, 698] on div "Name" at bounding box center [669, 711] width 615 height 28
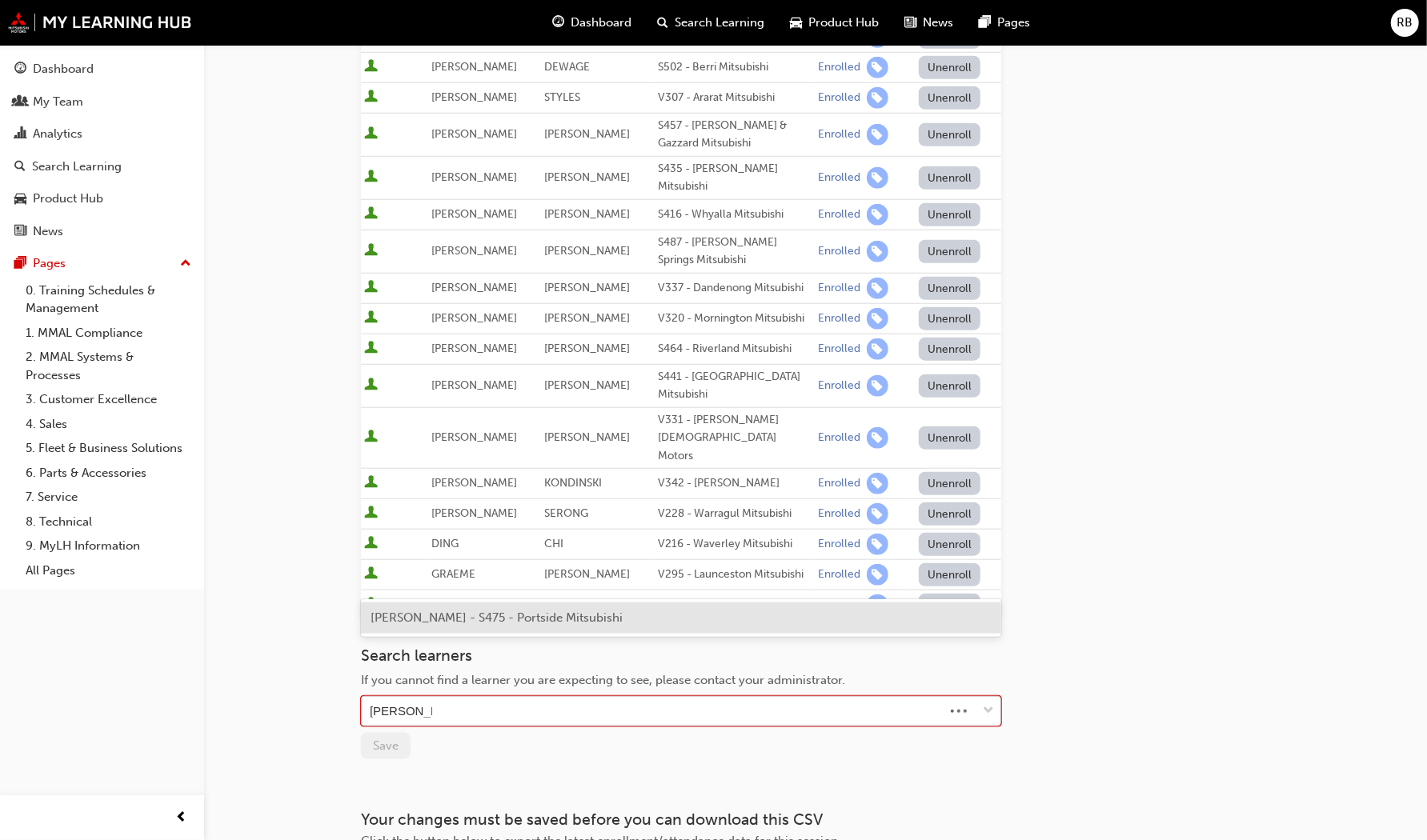
type input "gregory rose"
click at [445, 613] on span "GREGORY ROSE - S475 - Portside Mitsubishi" at bounding box center [496, 618] width 252 height 14
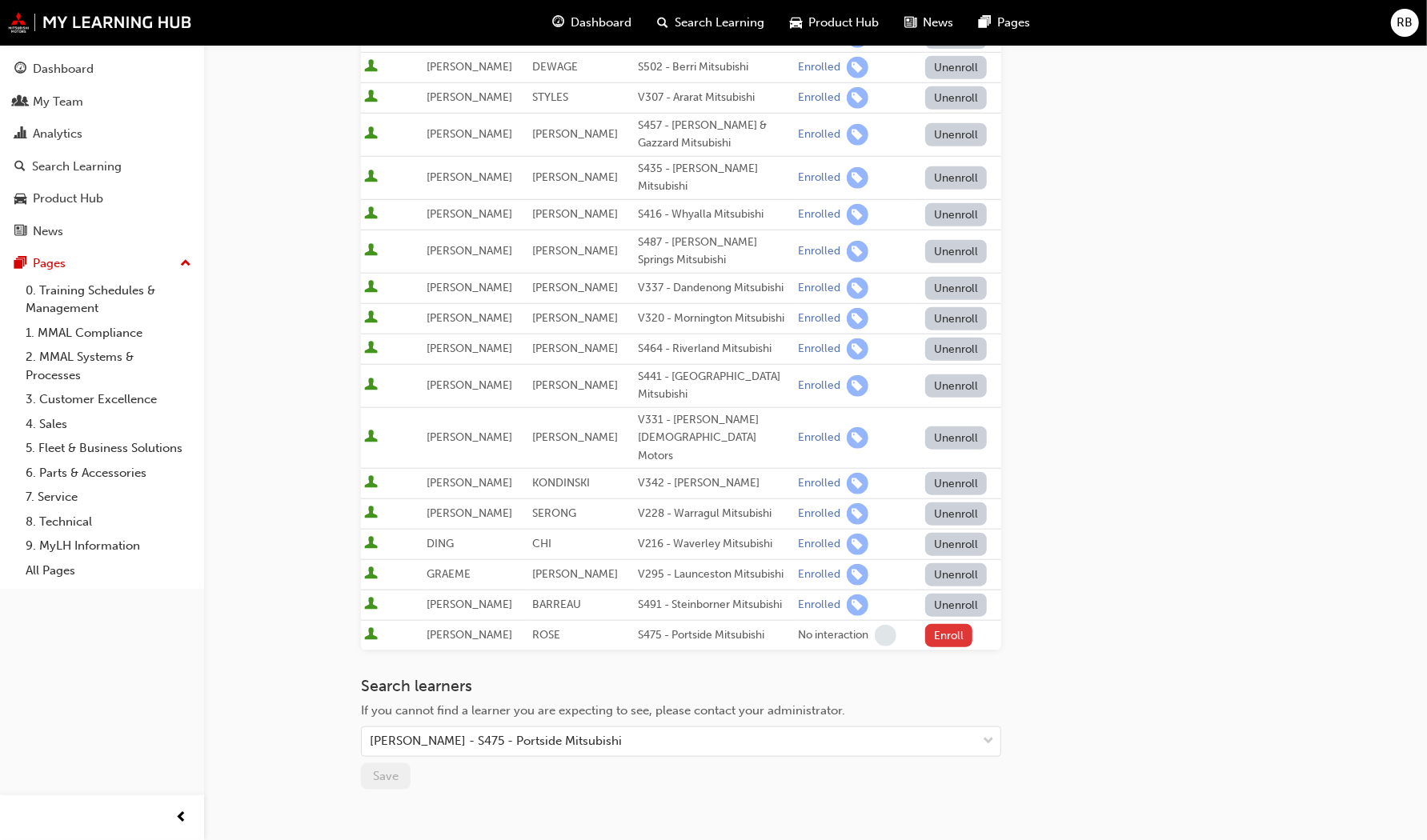
click at [935, 624] on button "Enroll" at bounding box center [950, 636] width 48 height 23
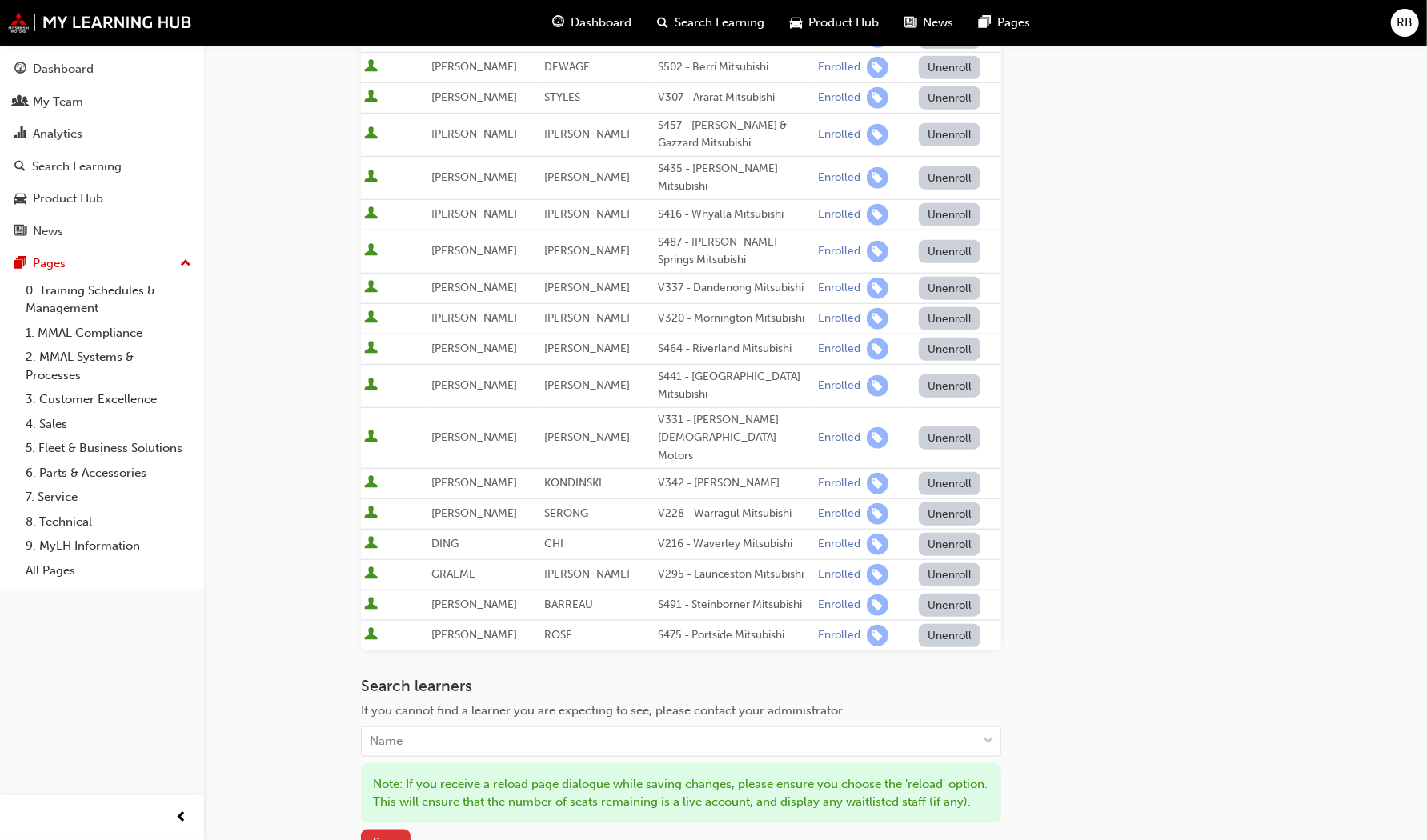
click at [393, 836] on span "Save" at bounding box center [385, 843] width 26 height 14
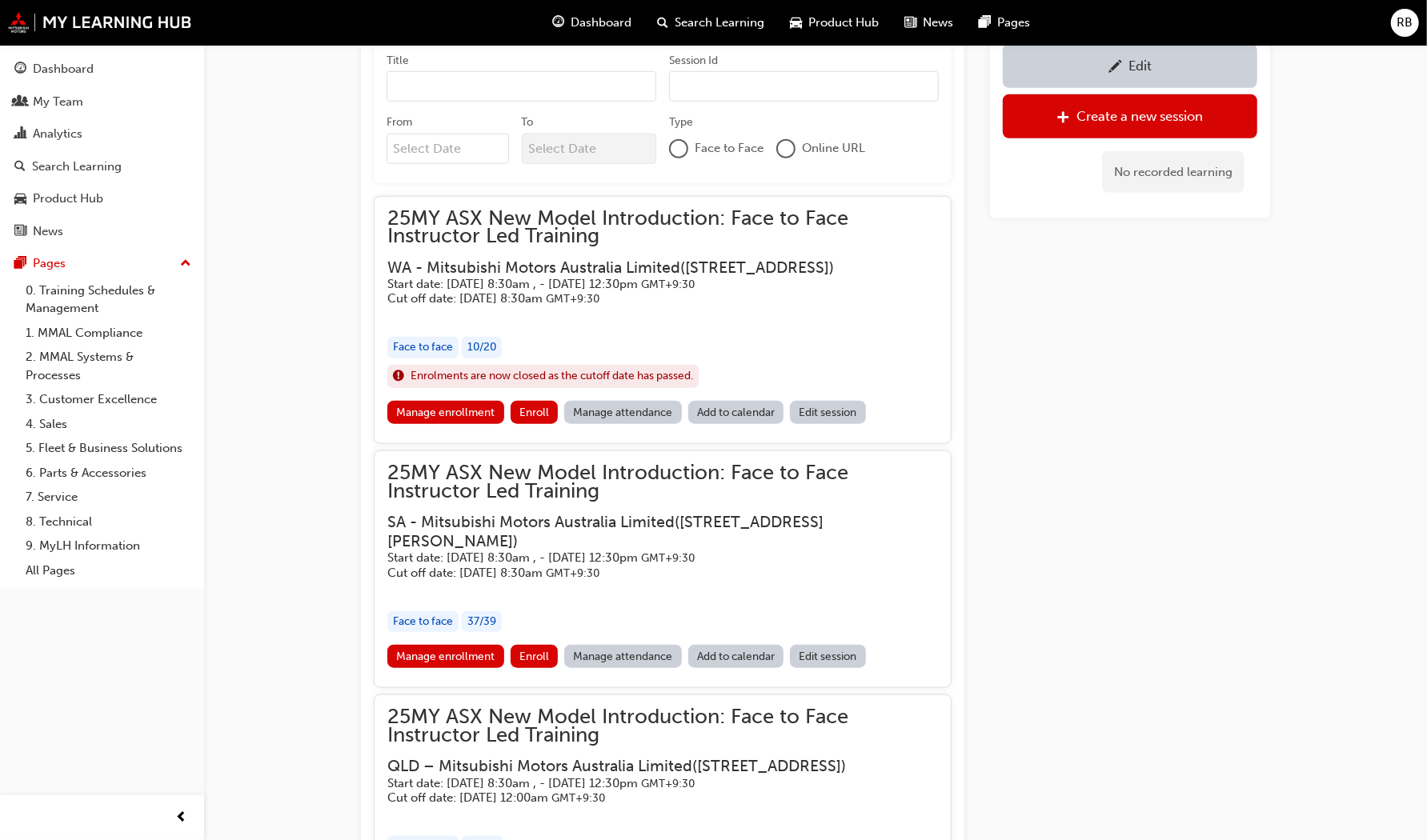
scroll to position [1595, 0]
